Goal: Navigation & Orientation: Find specific page/section

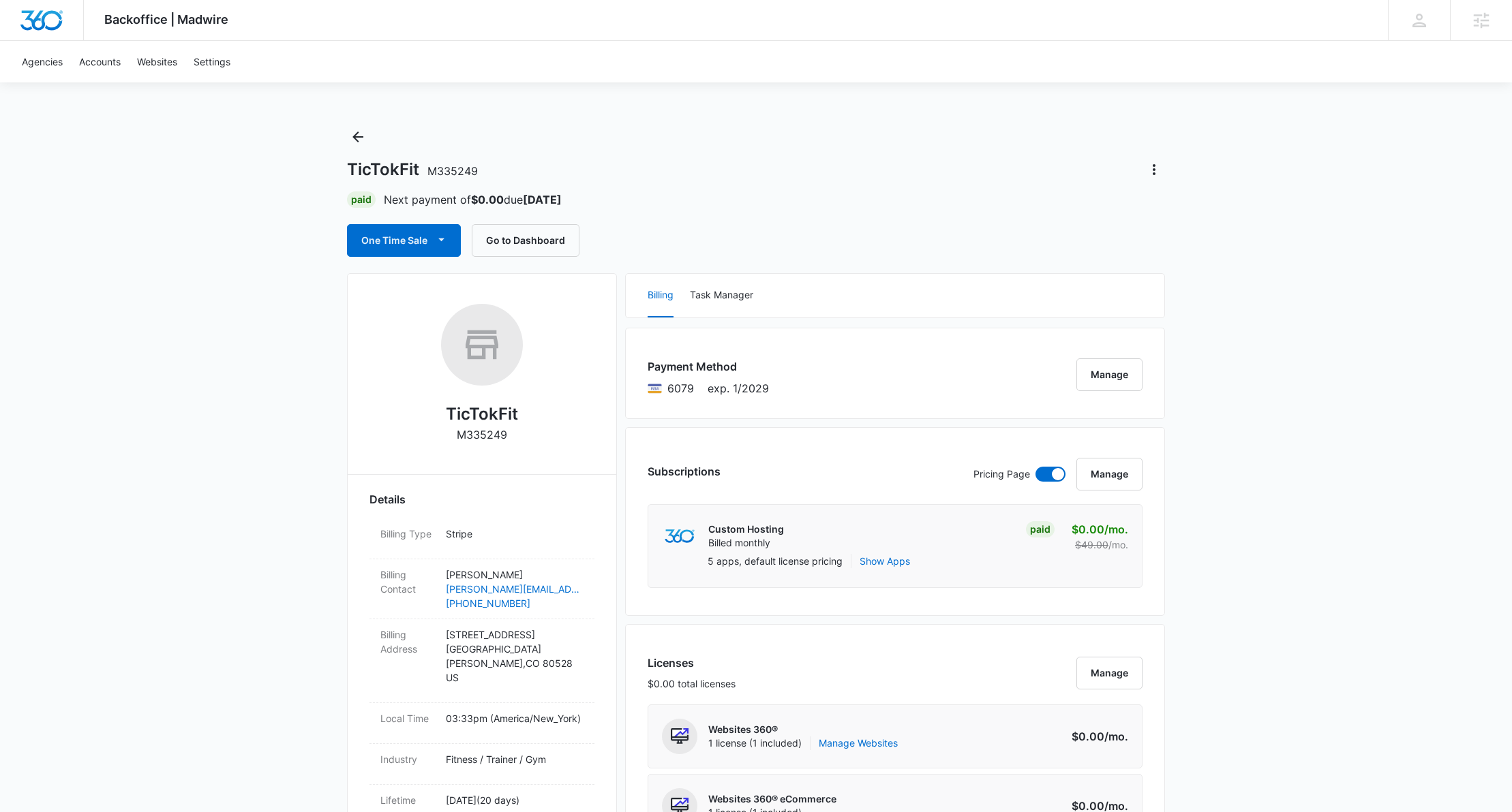
click at [500, 249] on button "Go to Dashboard" at bounding box center [526, 241] width 108 height 33
click at [540, 232] on button "Go to Dashboard" at bounding box center [526, 241] width 108 height 33
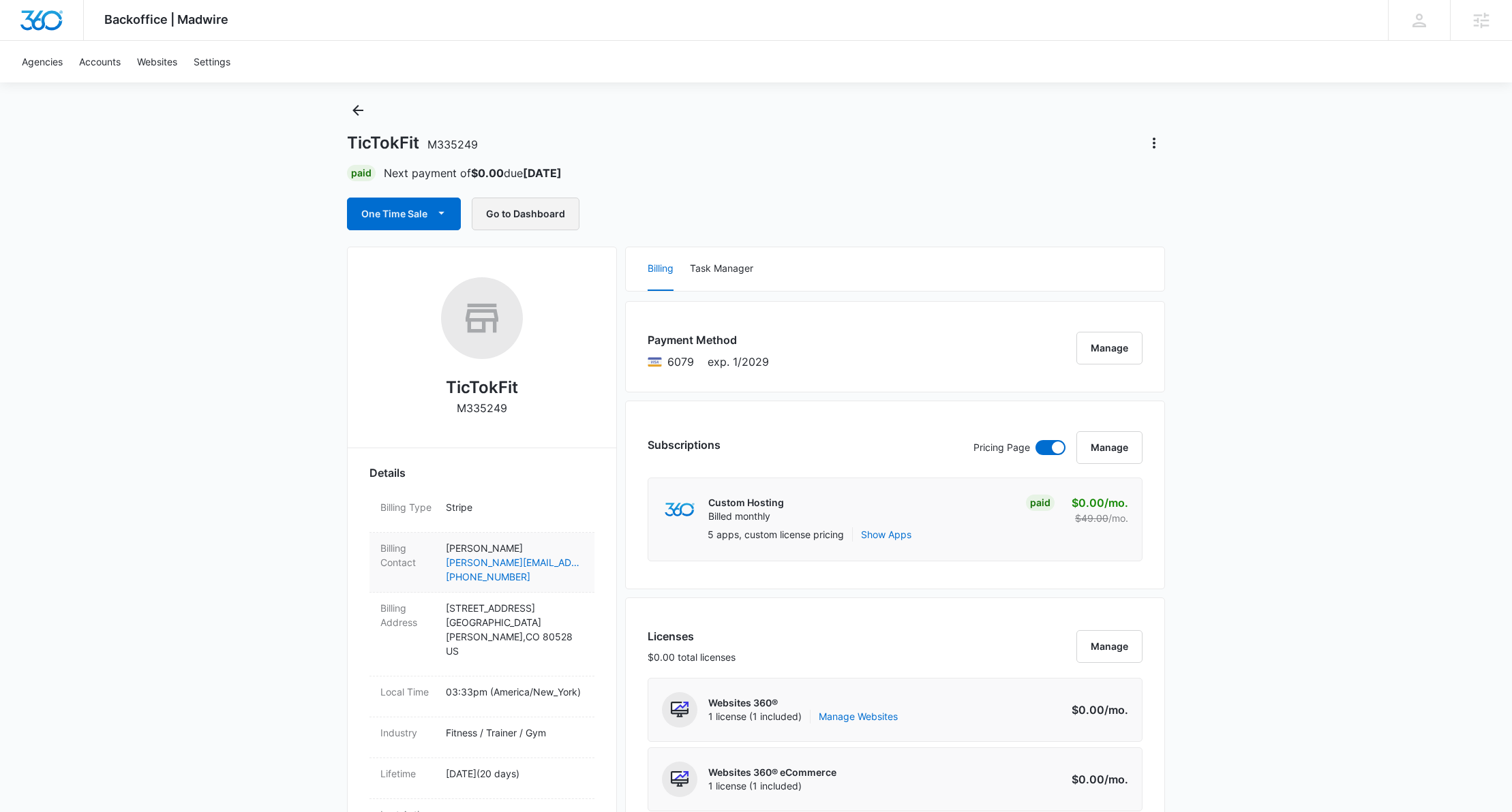
scroll to position [174, 0]
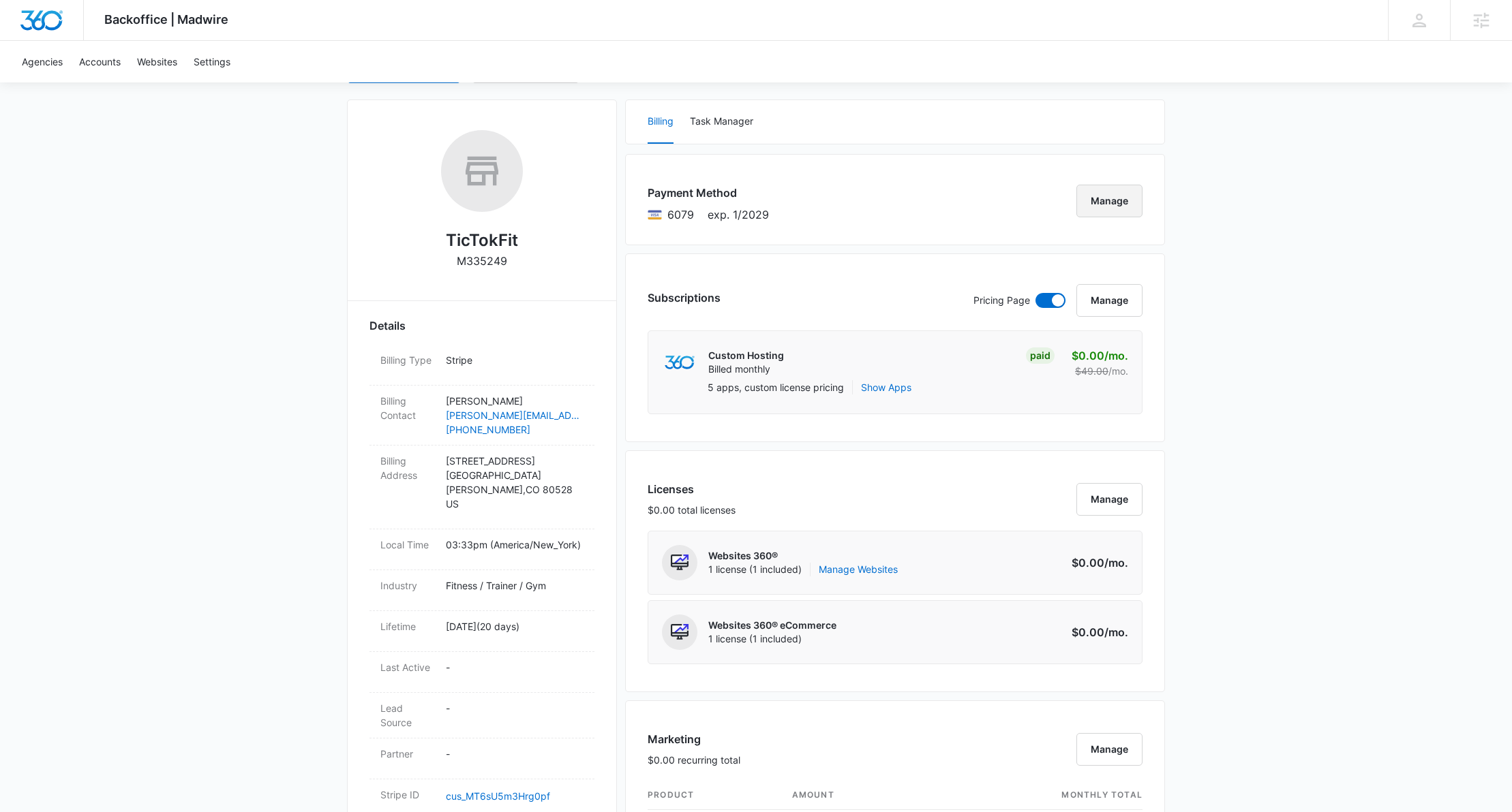
click at [1097, 194] on button "Manage" at bounding box center [1109, 201] width 66 height 33
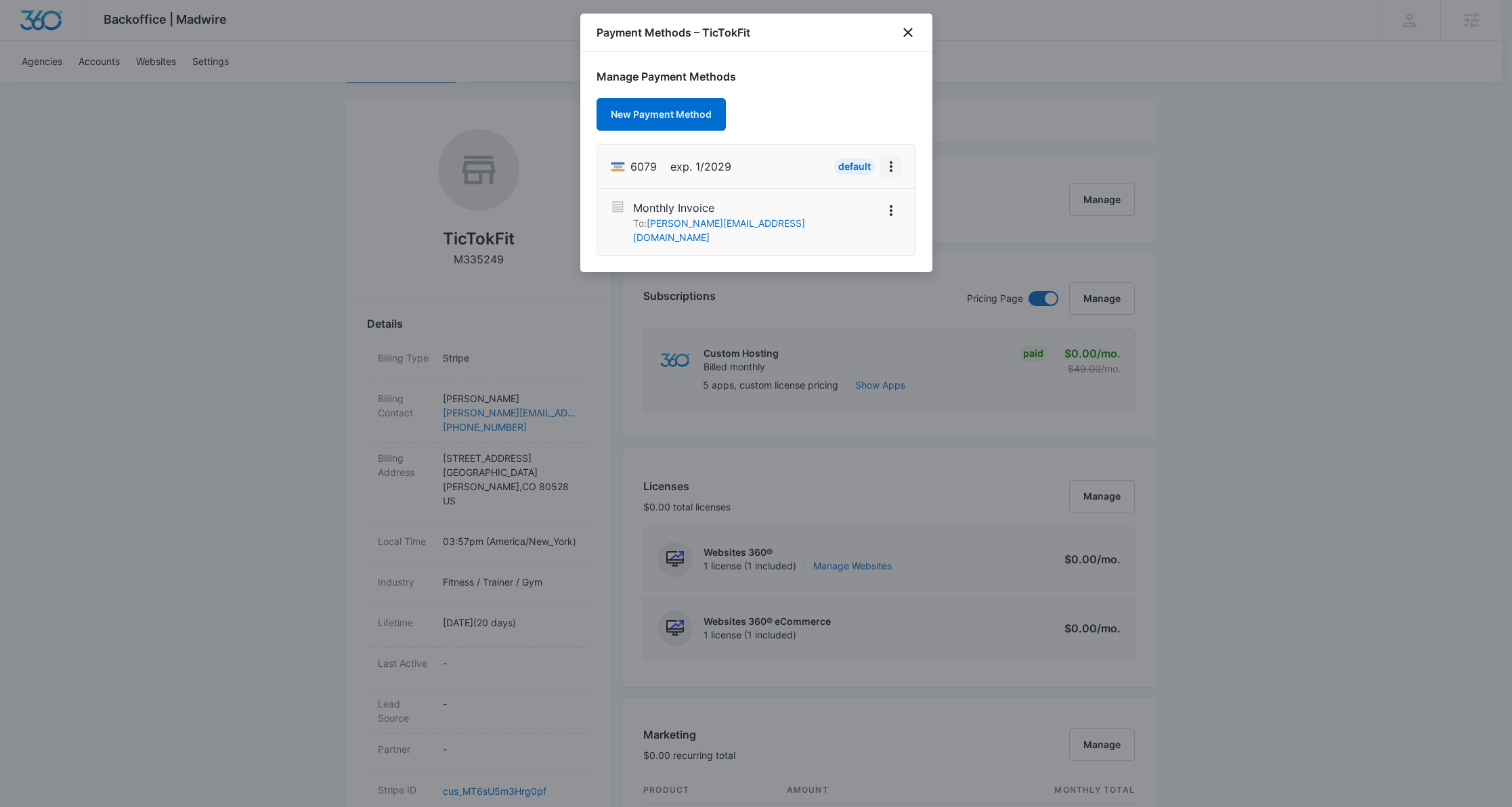
click at [891, 168] on icon "View More" at bounding box center [891, 167] width 16 height 16
click at [789, 172] on li "6079 exp. 1/2029 Default Edit Card" at bounding box center [756, 166] width 318 height 44
click at [891, 171] on icon "View More" at bounding box center [891, 166] width 3 height 11
click at [790, 181] on li "6079 exp. 1/2029 Default Edit Card" at bounding box center [756, 166] width 318 height 44
click at [1198, 152] on div at bounding box center [756, 403] width 1512 height 807
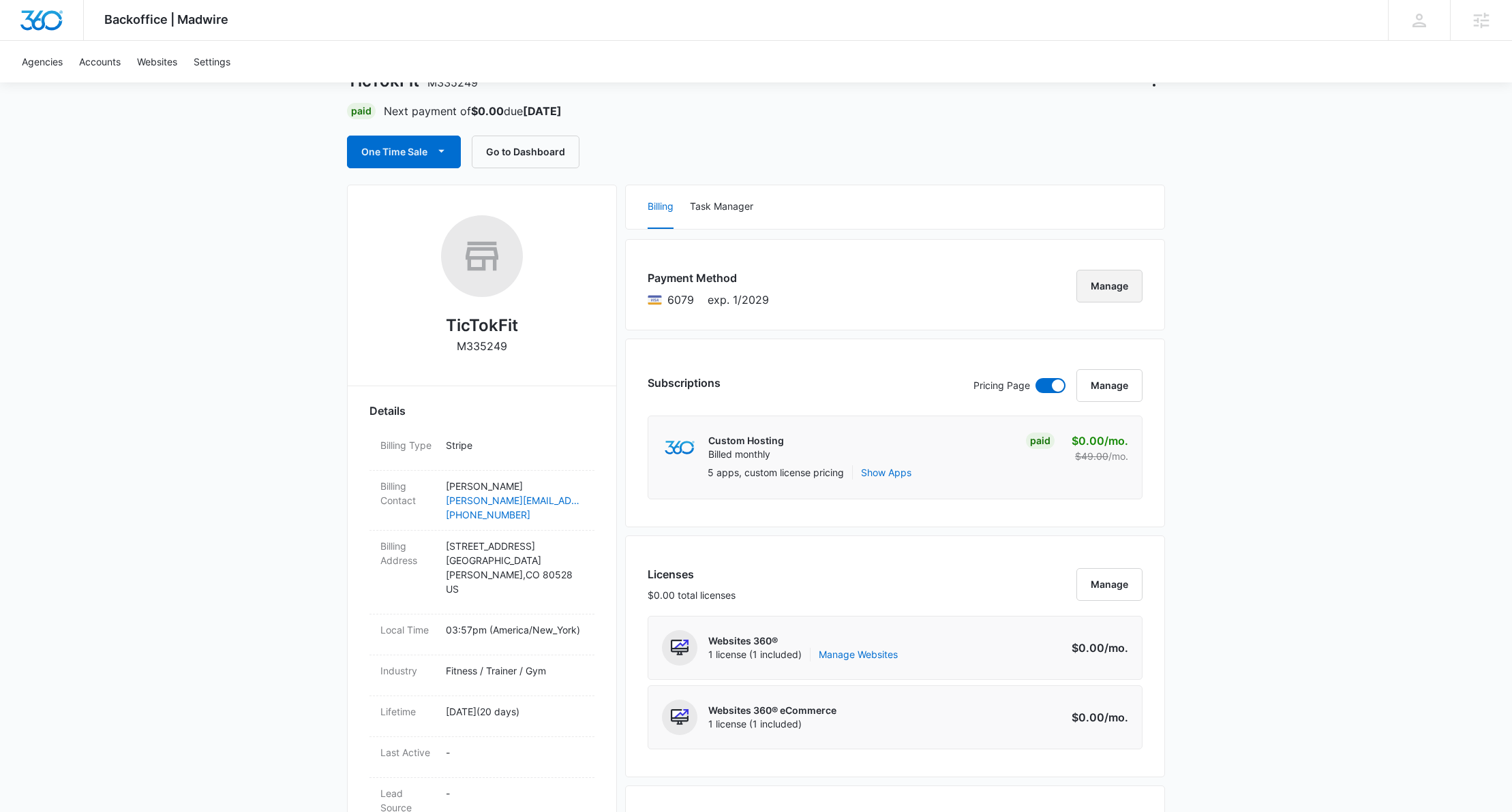
scroll to position [51, 0]
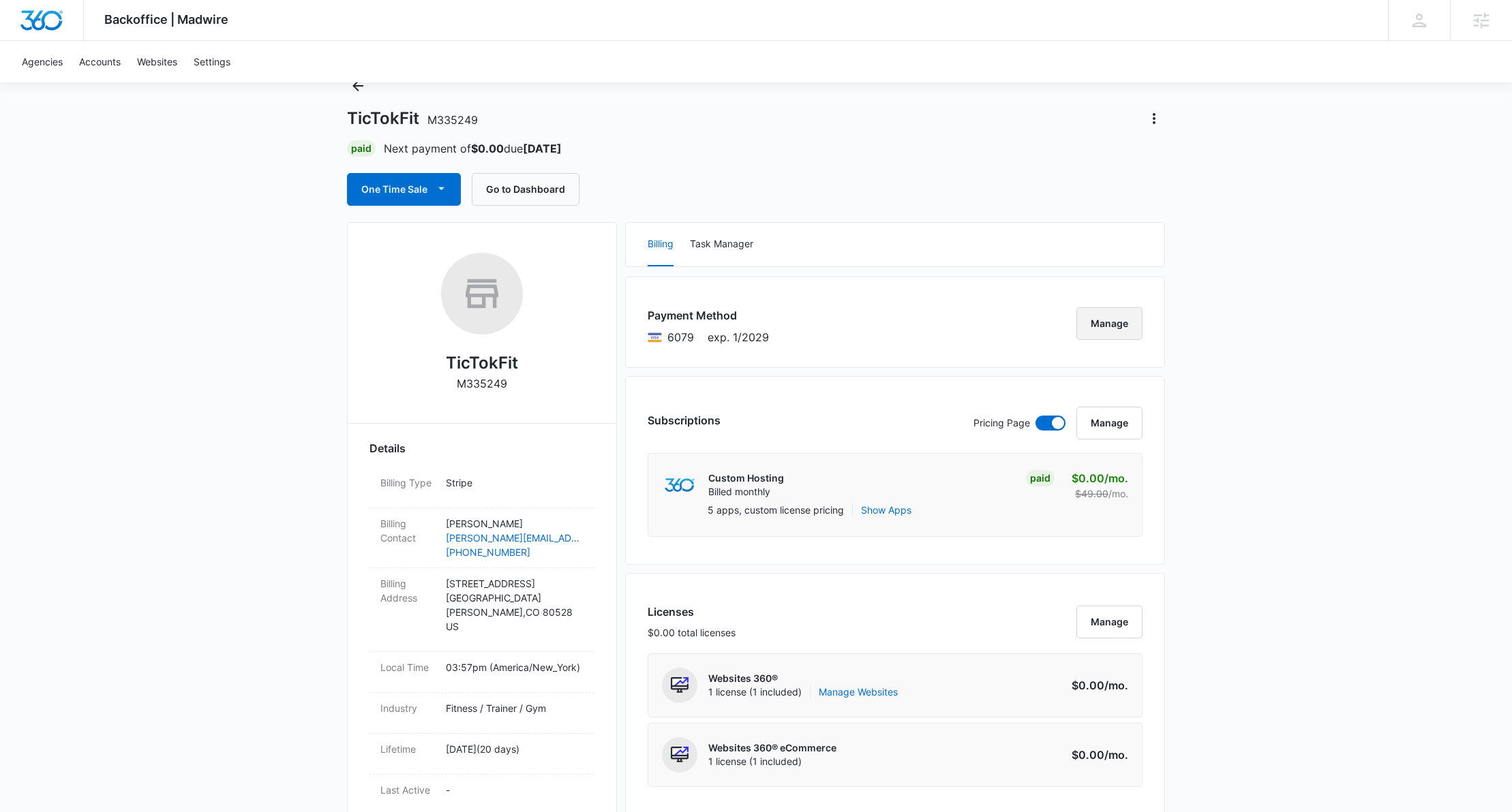
click at [1094, 323] on button "Manage" at bounding box center [1109, 324] width 66 height 33
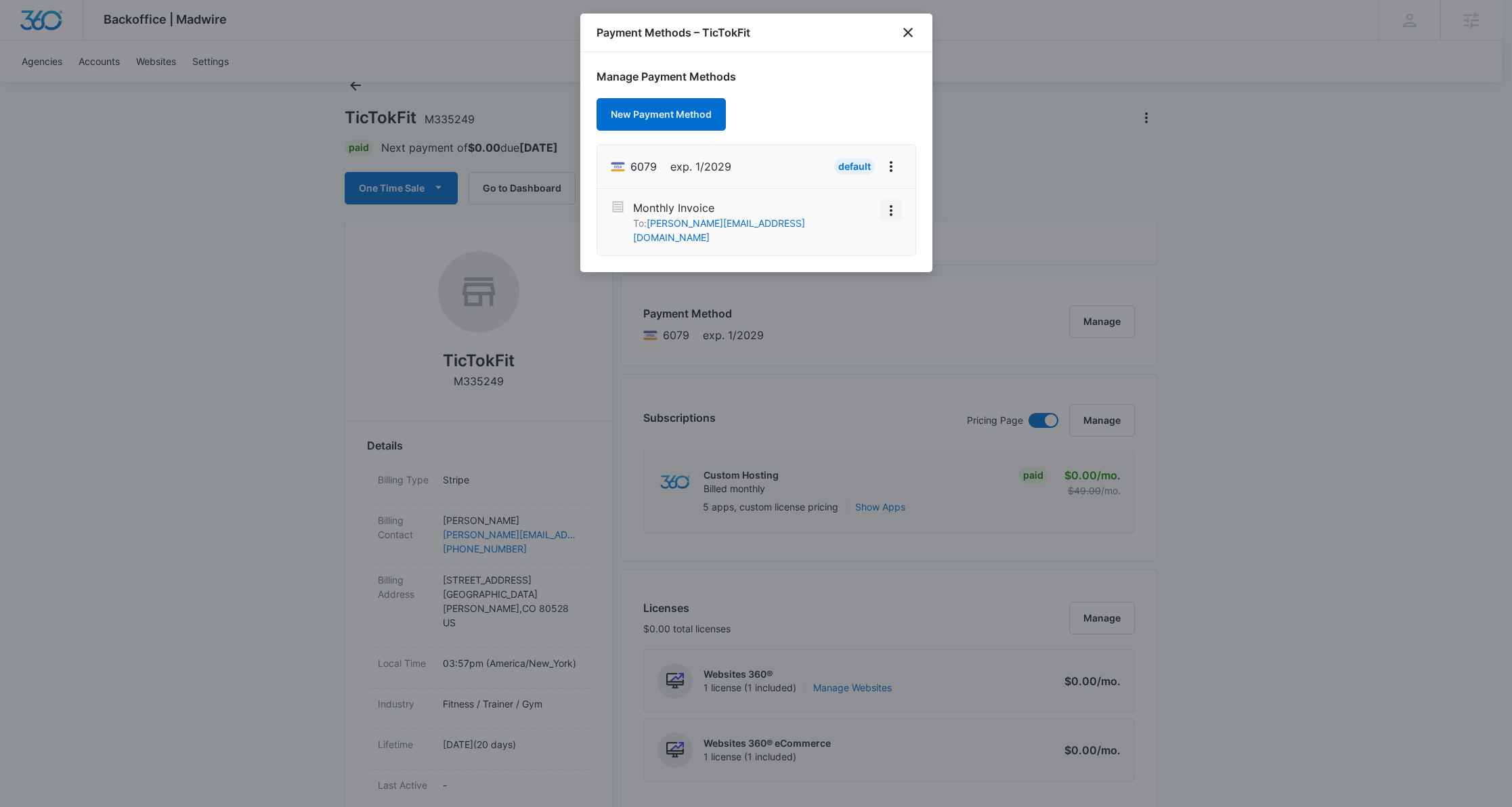
click at [892, 209] on icon "View More" at bounding box center [891, 211] width 16 height 16
click at [843, 182] on div "Activate" at bounding box center [850, 186] width 37 height 10
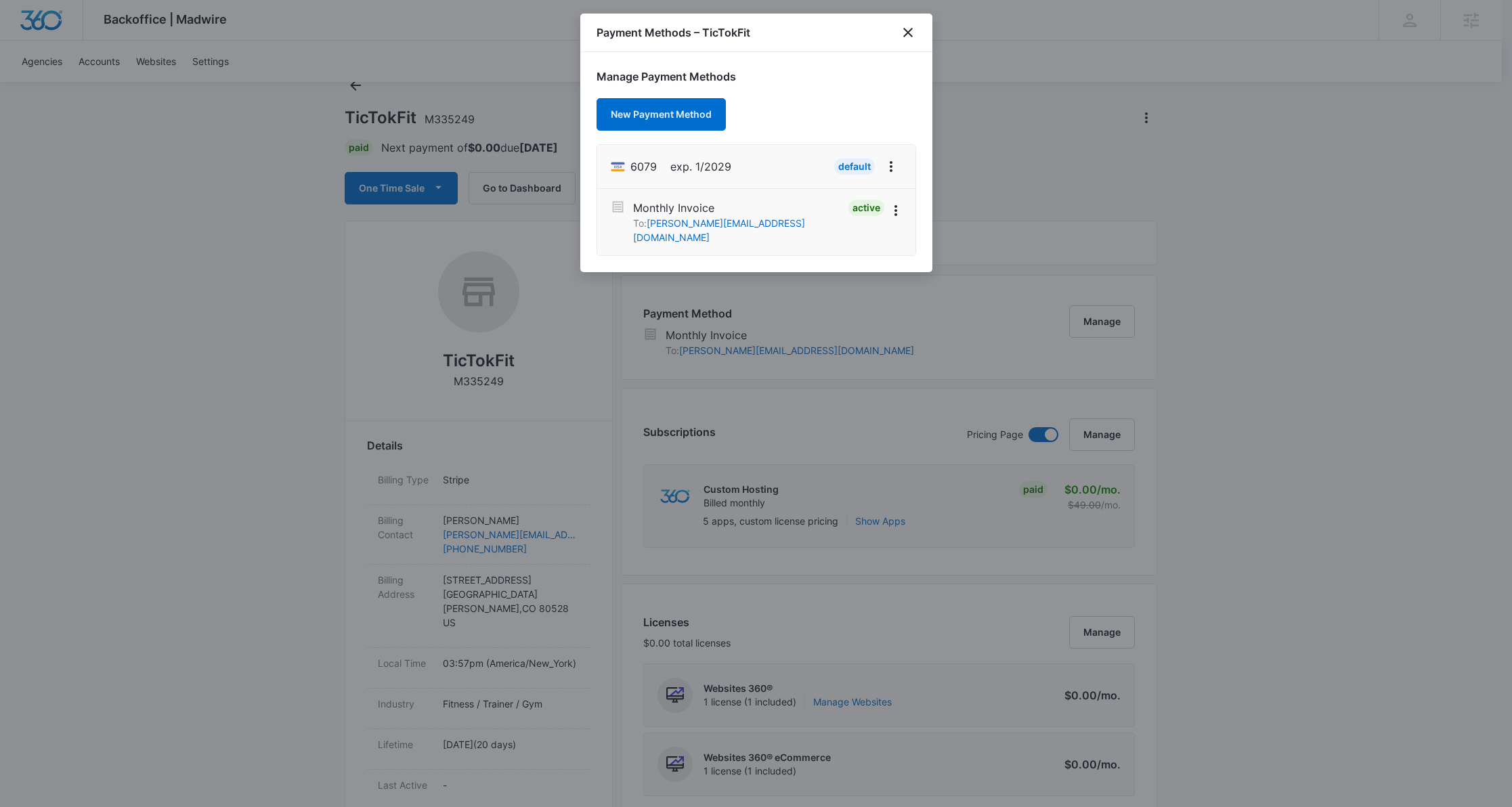
click at [1101, 81] on div at bounding box center [756, 403] width 1512 height 807
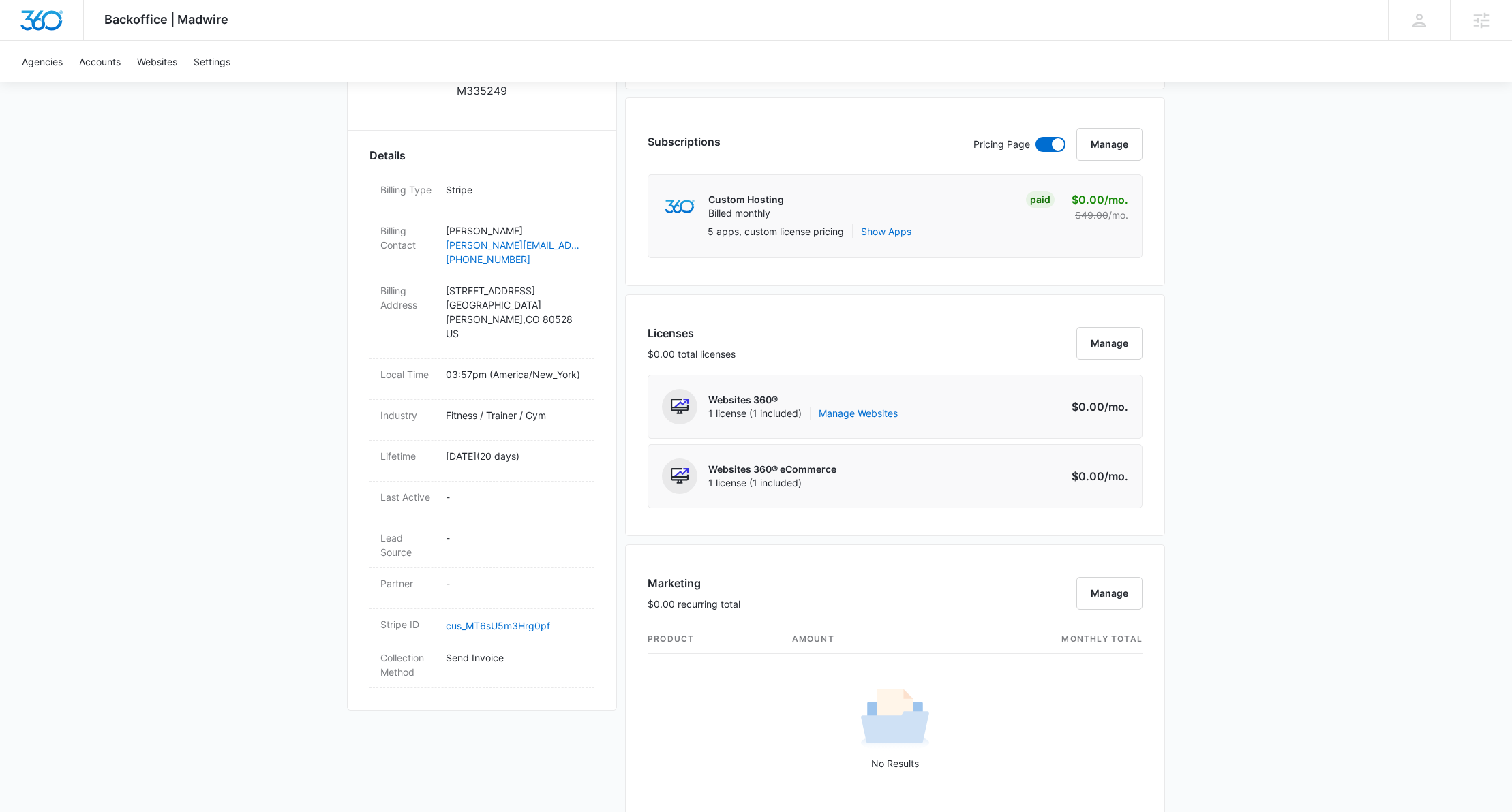
scroll to position [413, 0]
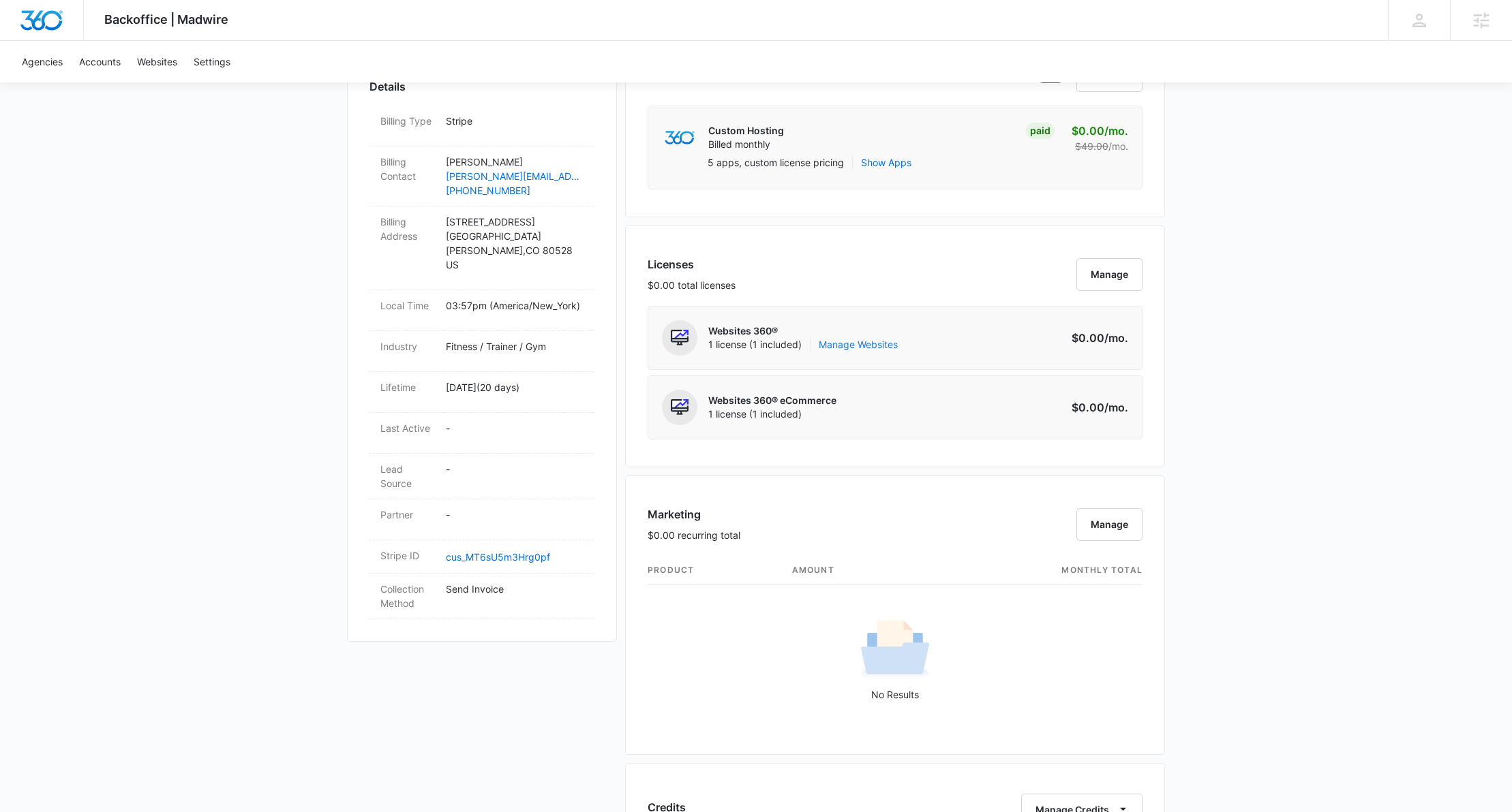
click at [856, 340] on link "Manage Websites" at bounding box center [857, 345] width 79 height 13
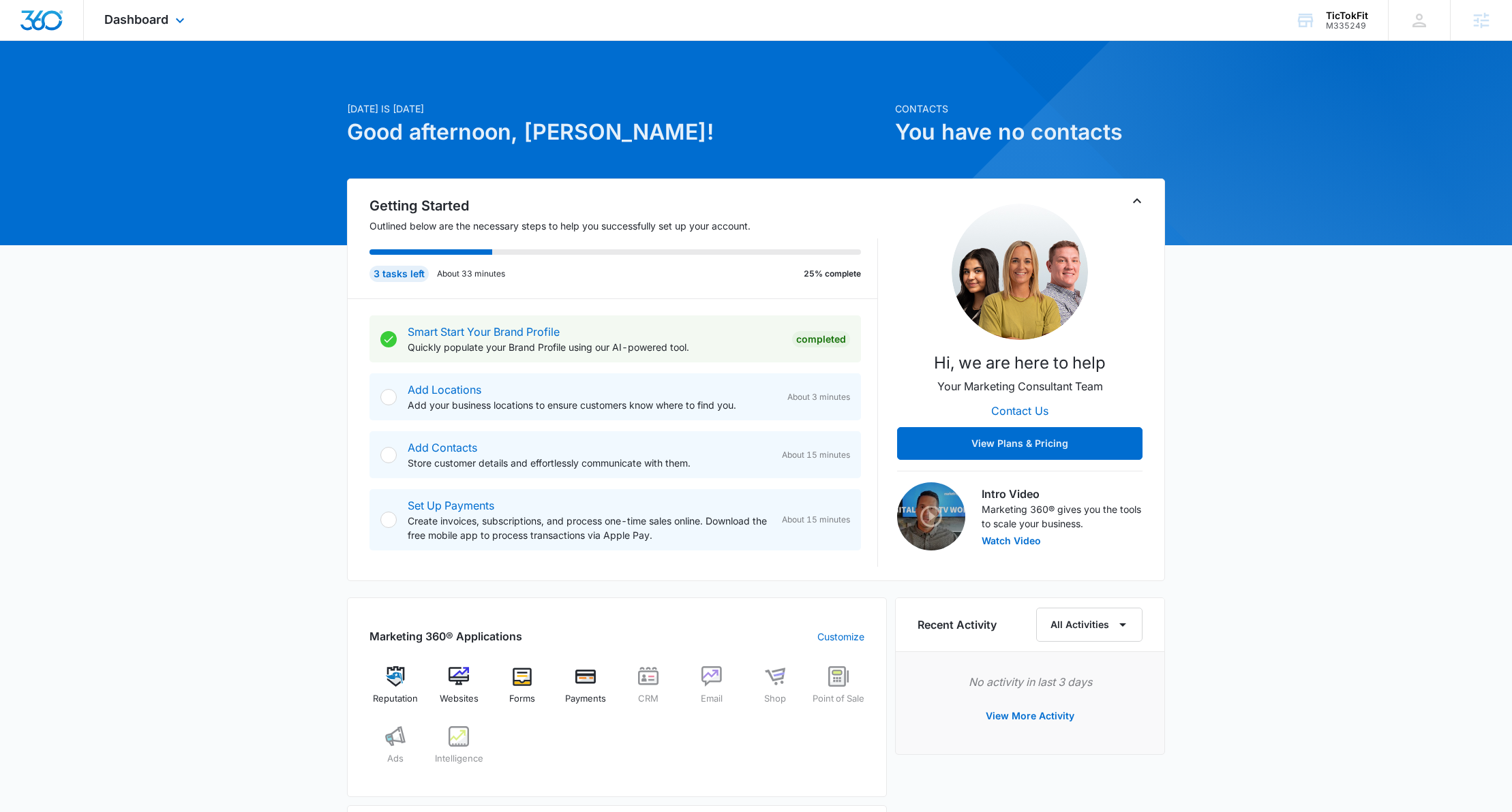
click at [154, 26] on div "Dashboard Apps Reputation Websites Forms CRM Email Shop Payments POS Ads Intell…" at bounding box center [146, 20] width 124 height 40
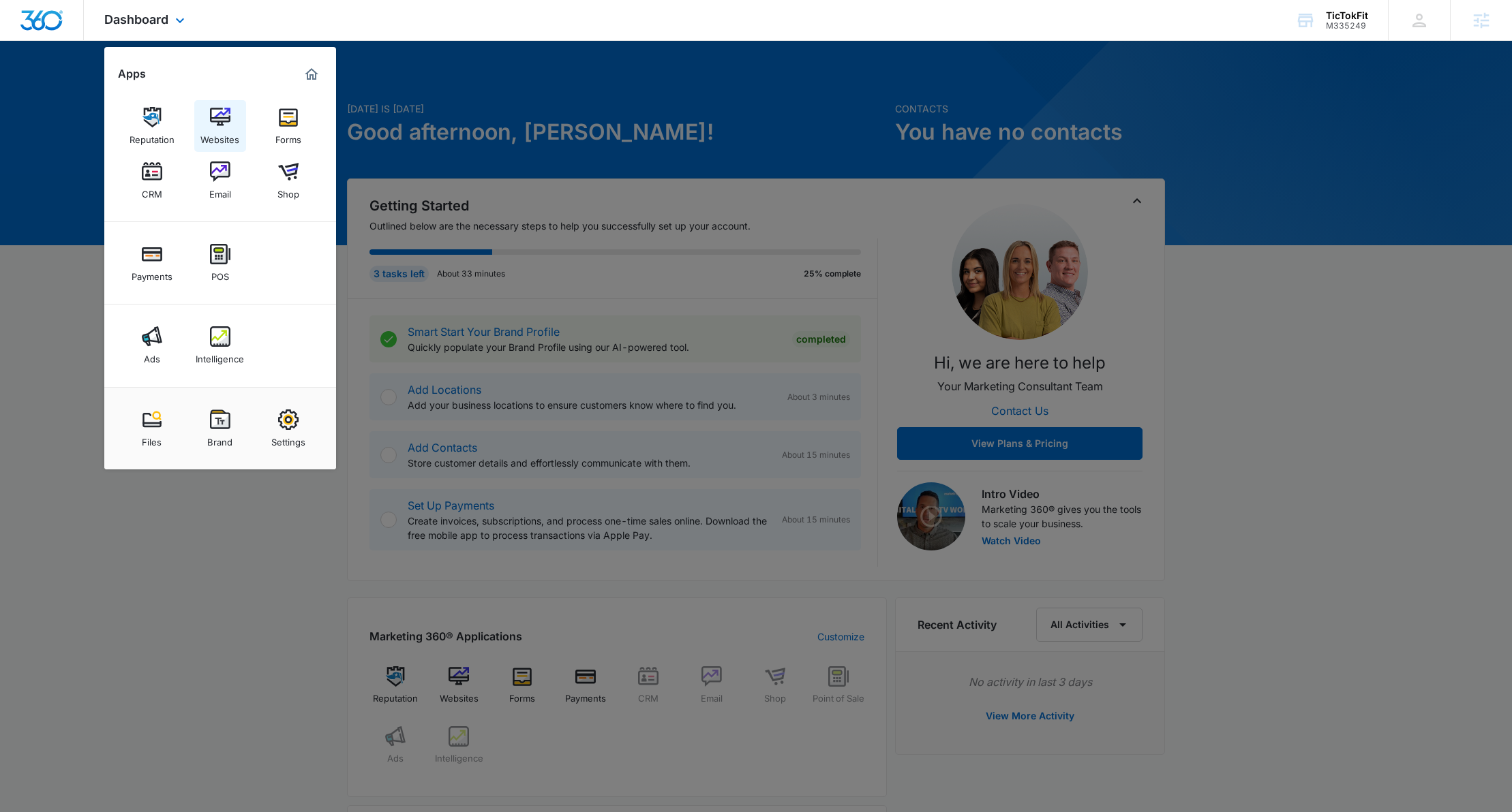
click at [230, 130] on div "Websites" at bounding box center [220, 136] width 39 height 18
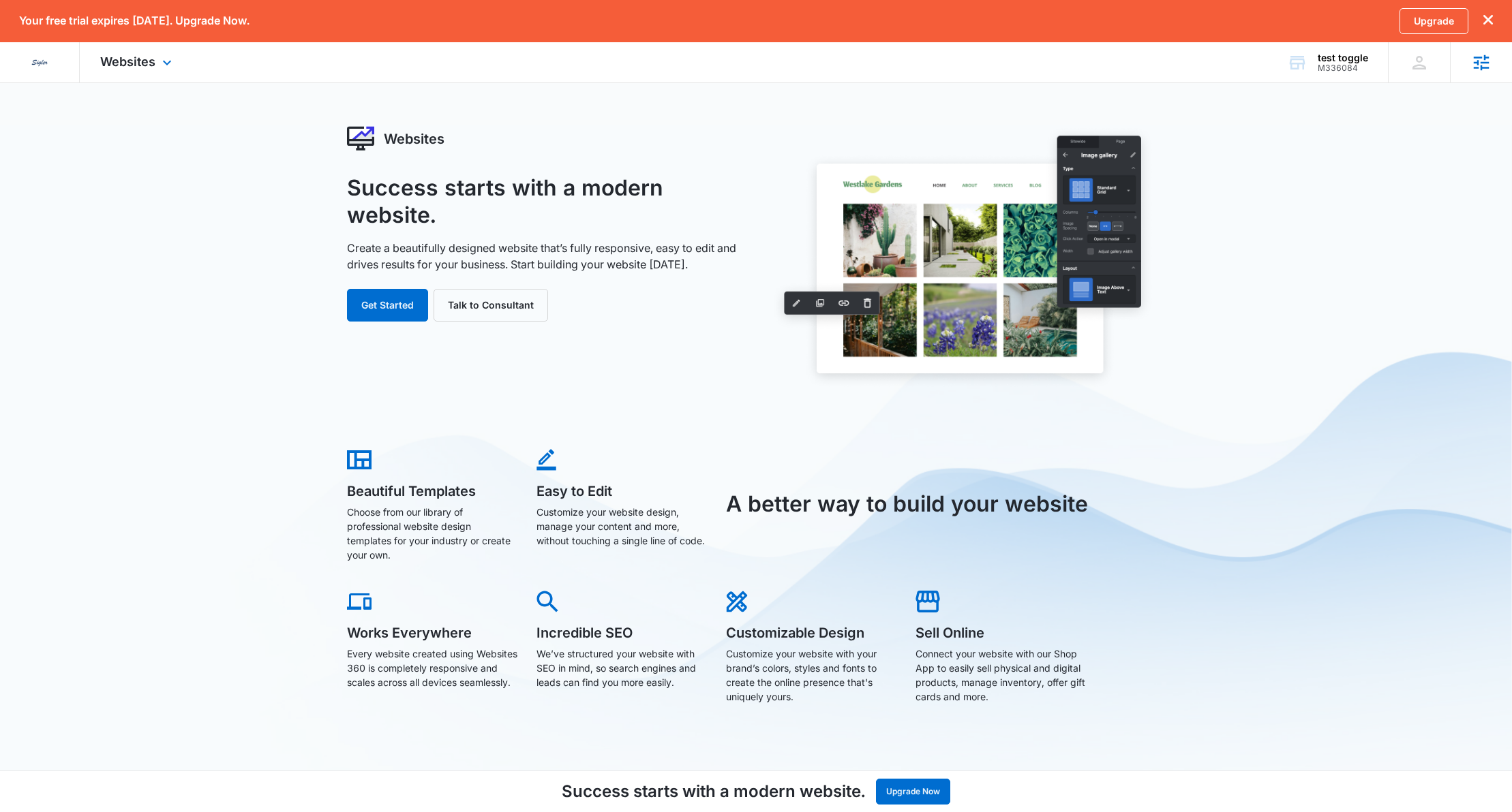
click at [1487, 64] on icon at bounding box center [1480, 62] width 20 height 20
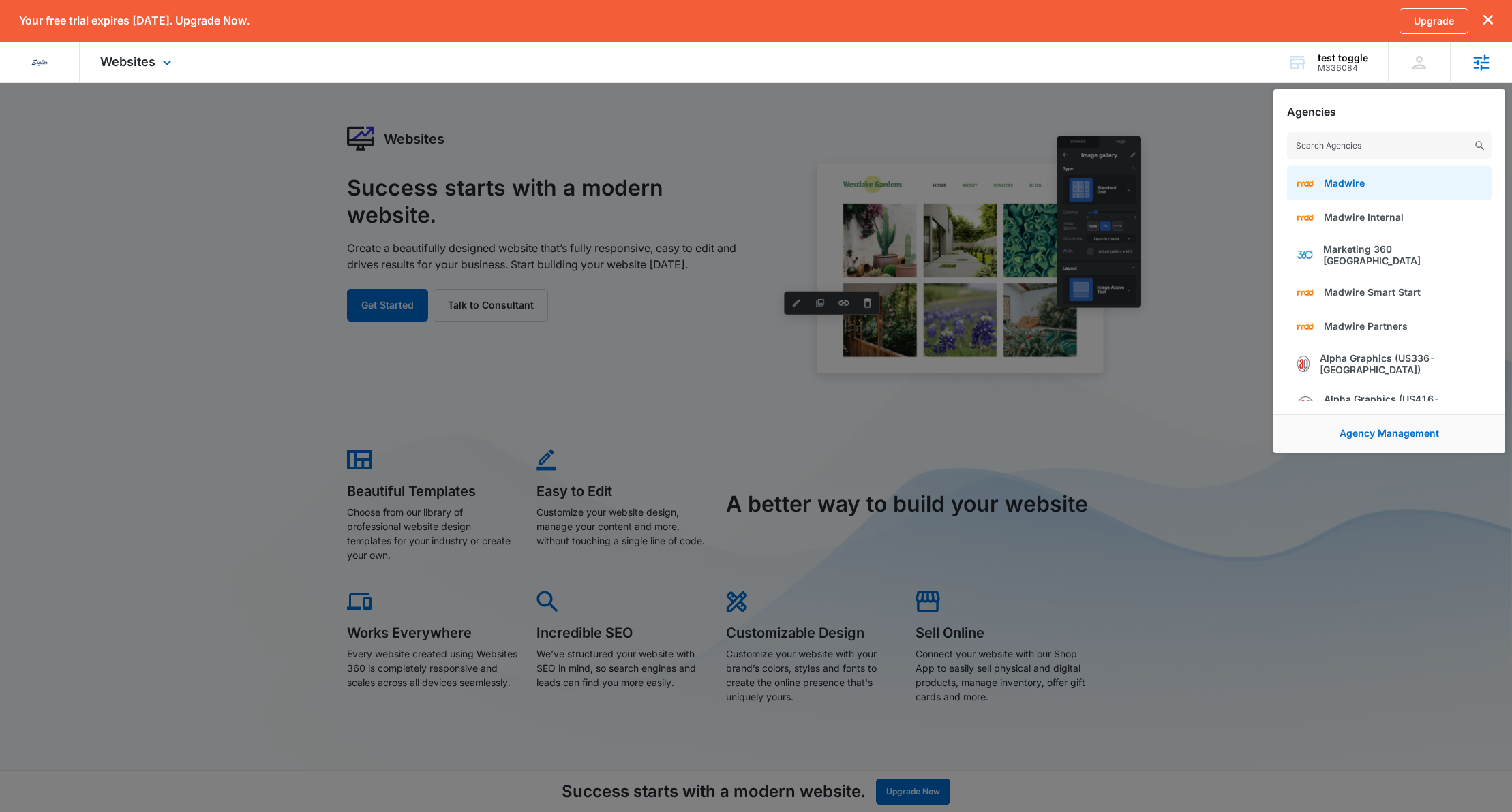
click at [1338, 175] on link "Madwire" at bounding box center [1389, 183] width 205 height 34
click at [1343, 70] on div "M336084" at bounding box center [1342, 68] width 50 height 10
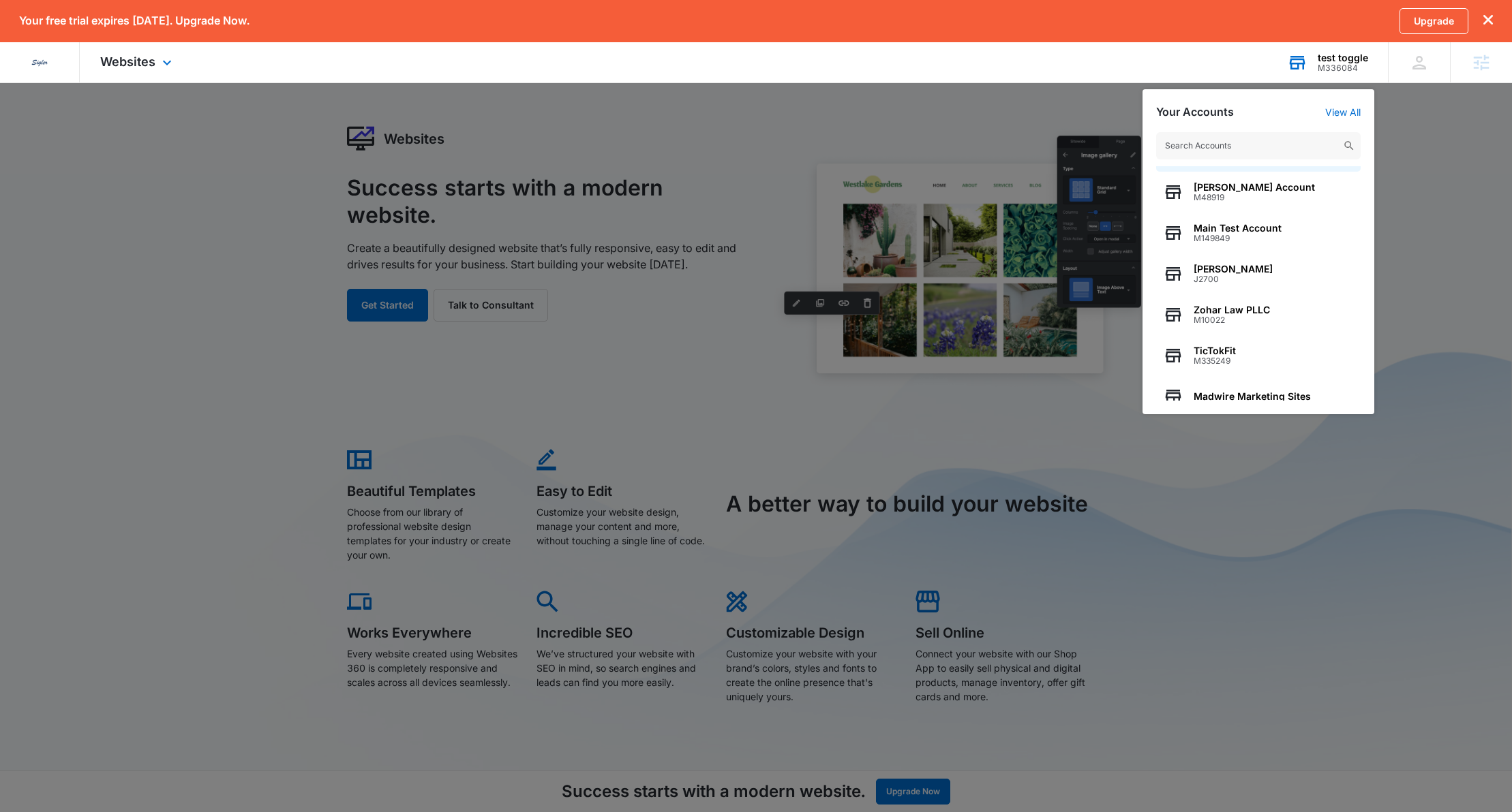
scroll to position [175, 0]
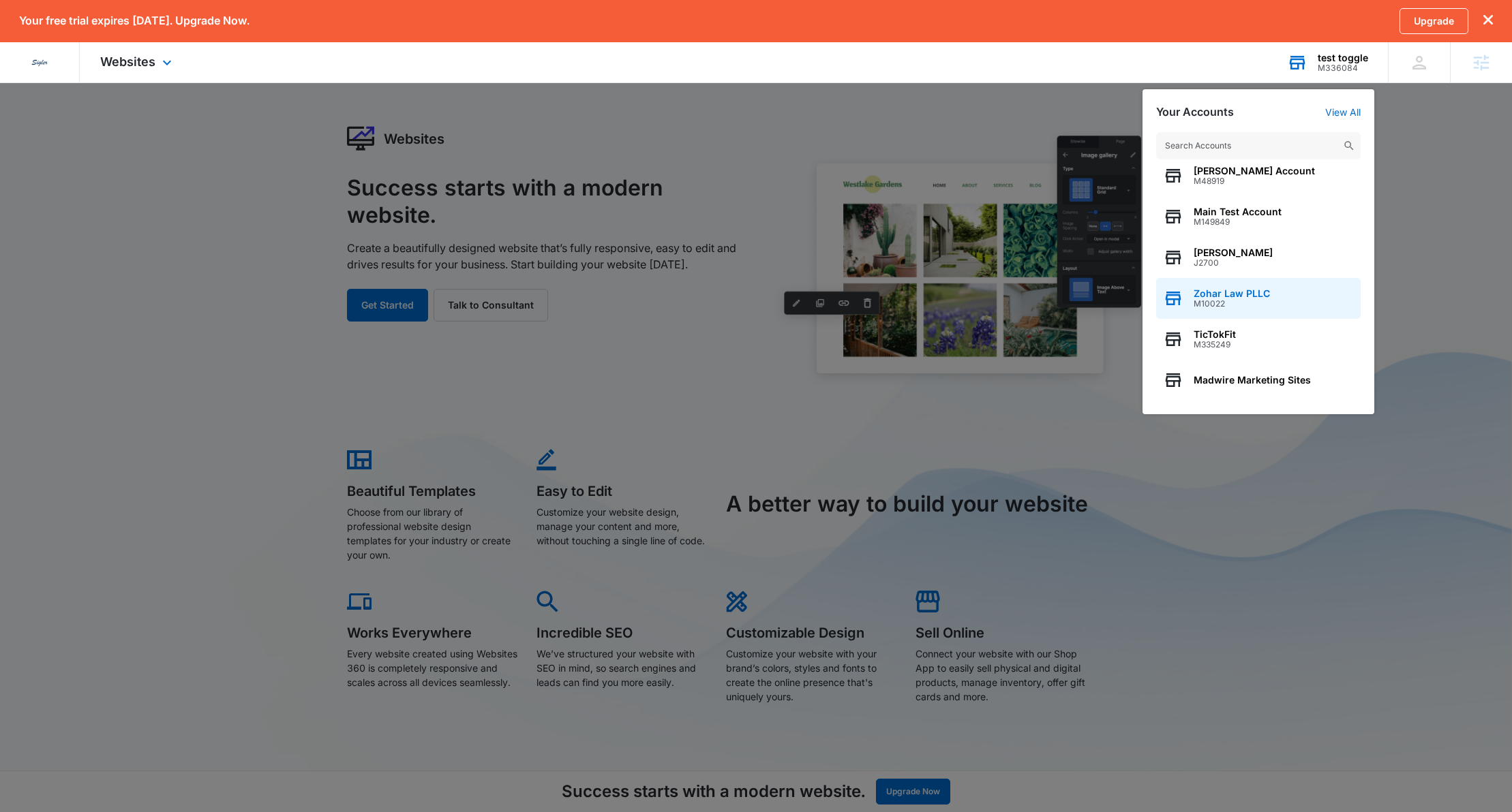
click at [1256, 285] on div "Zohar Law PLLC M10022" at bounding box center [1258, 298] width 205 height 41
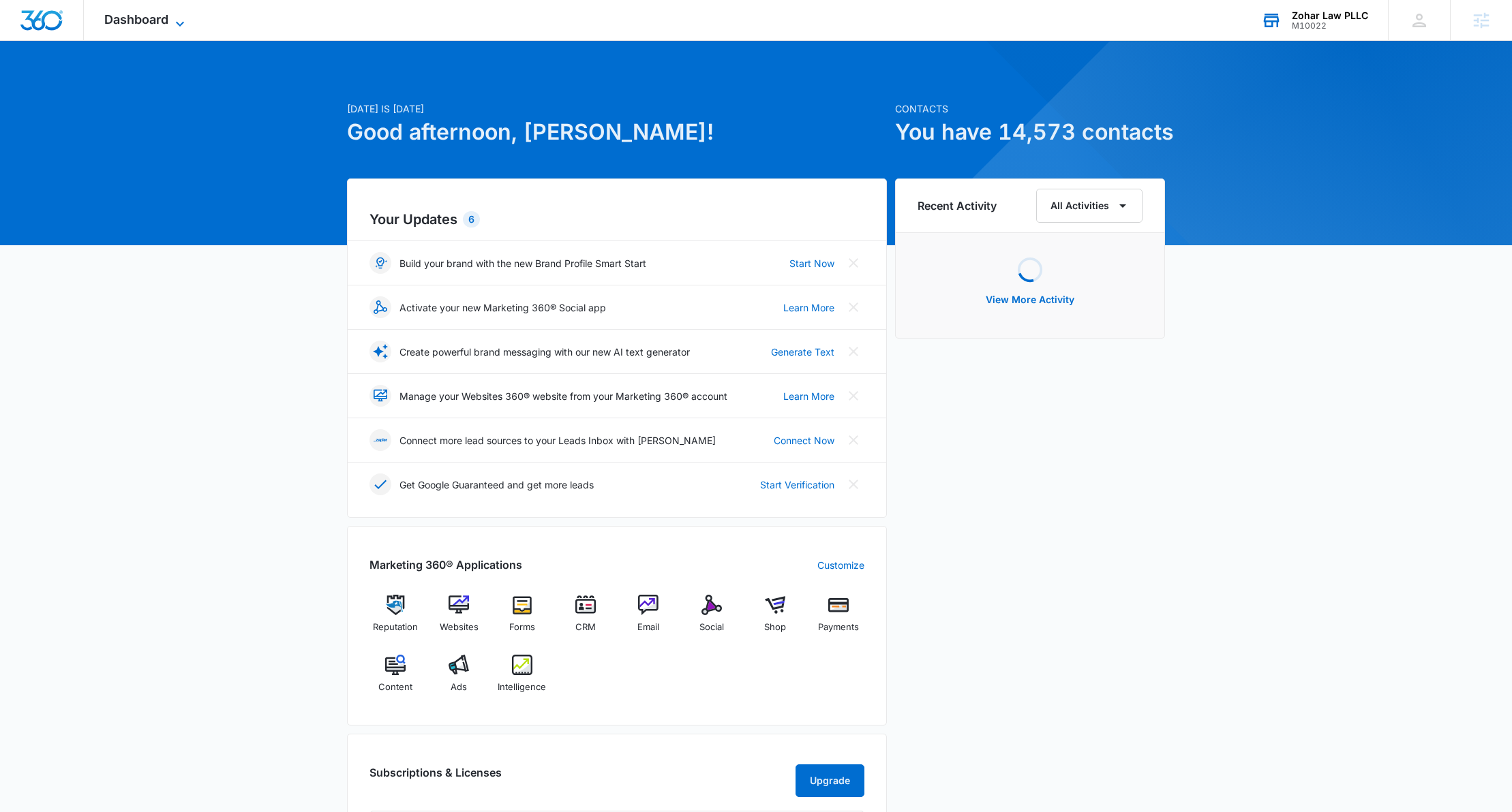
click at [140, 12] on span "Dashboard" at bounding box center [136, 19] width 64 height 14
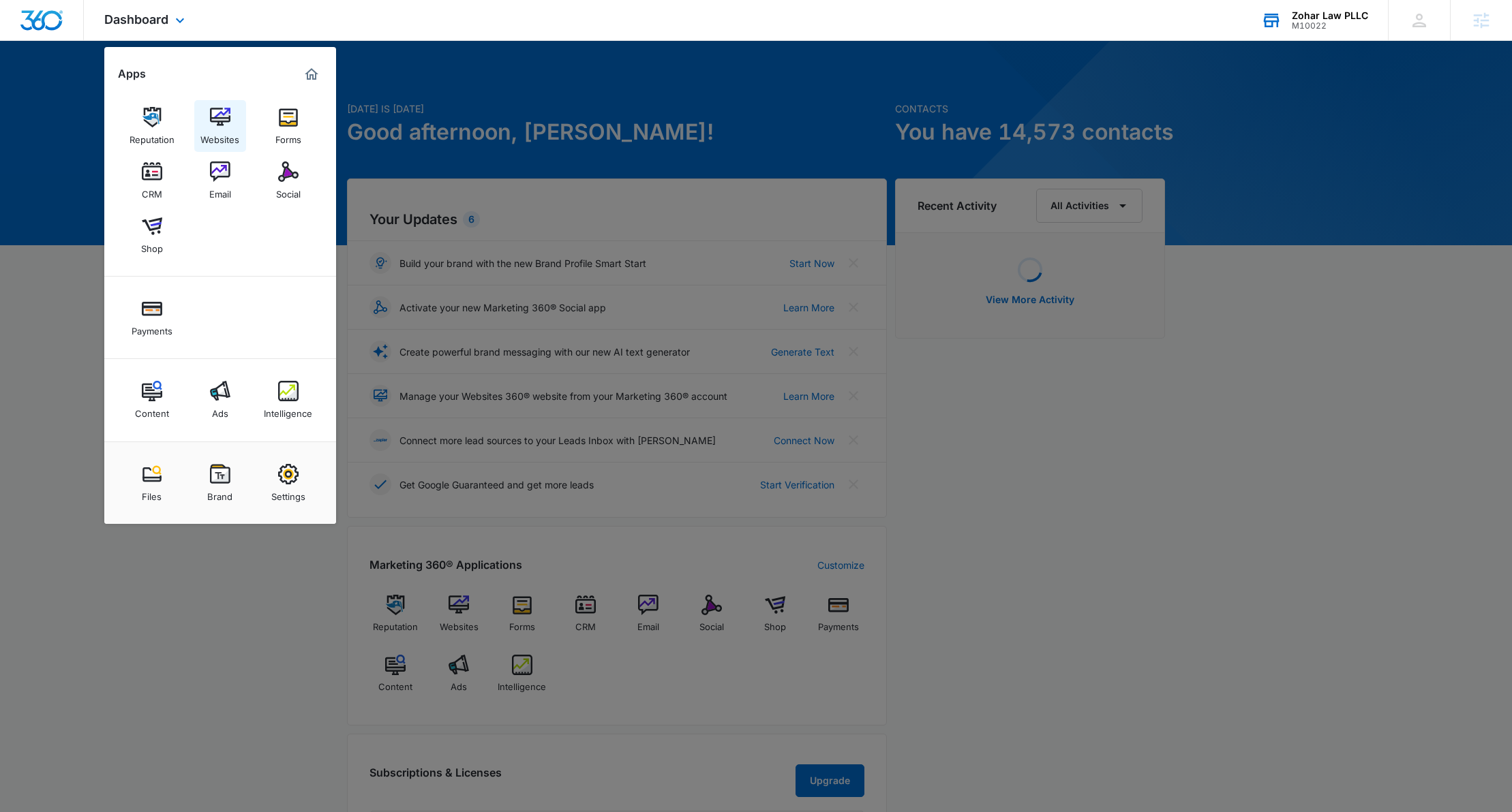
click at [218, 113] on img at bounding box center [220, 117] width 20 height 20
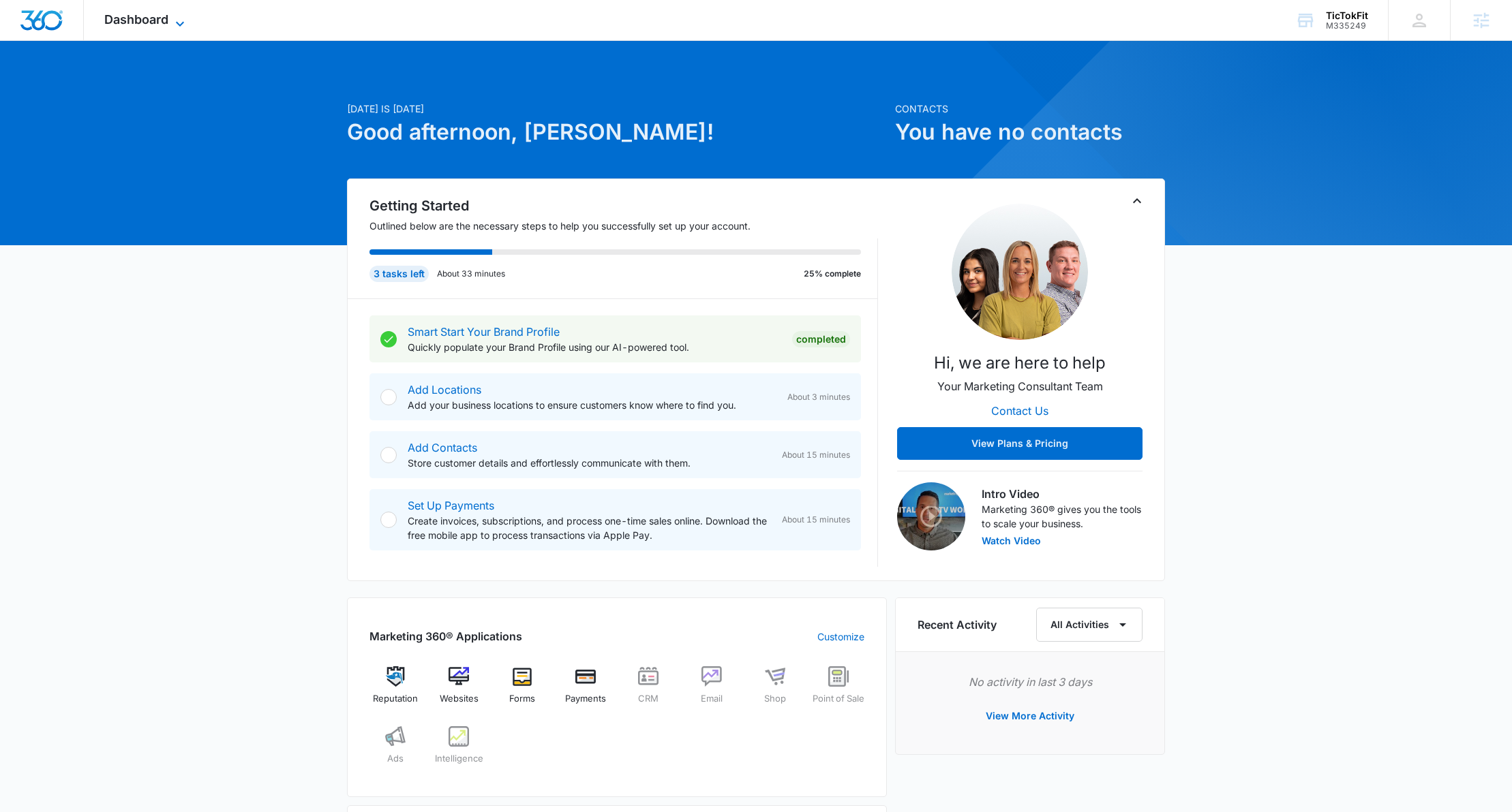
click at [161, 14] on span "Dashboard" at bounding box center [136, 19] width 64 height 14
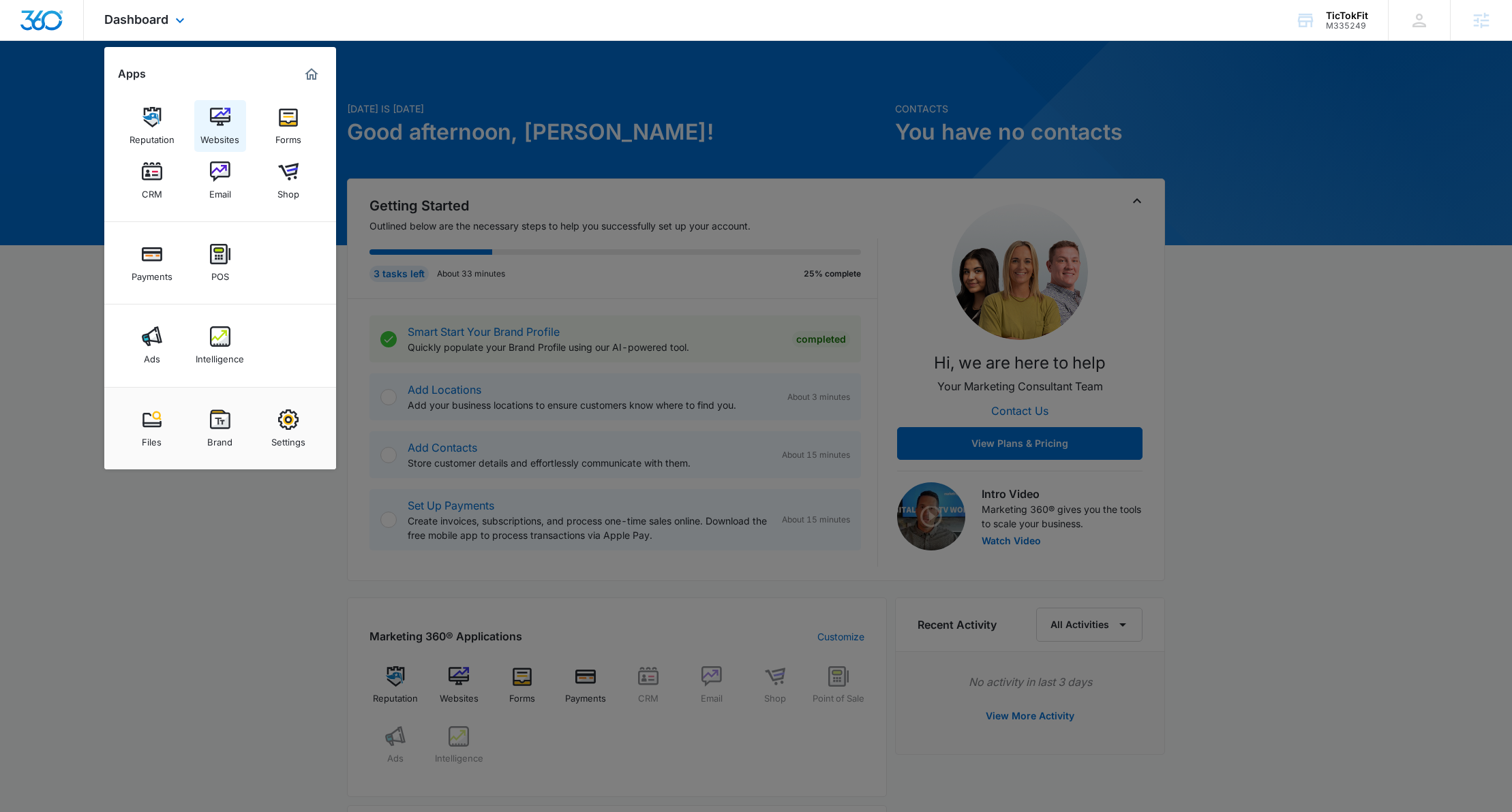
click at [226, 113] on img at bounding box center [220, 117] width 20 height 20
